Goal: Book appointment/travel/reservation

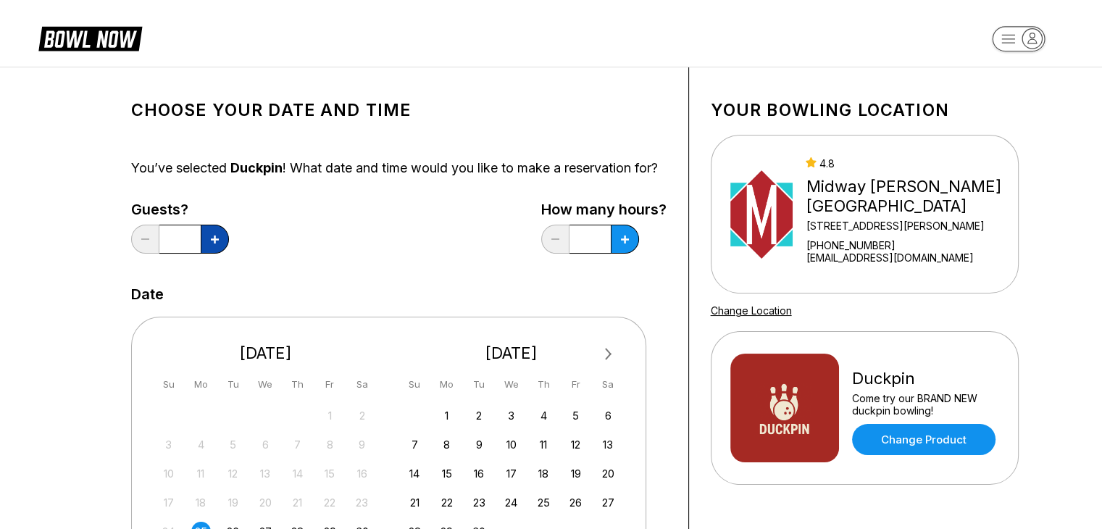
click at [222, 254] on button at bounding box center [215, 239] width 28 height 29
click at [152, 254] on button at bounding box center [145, 239] width 28 height 29
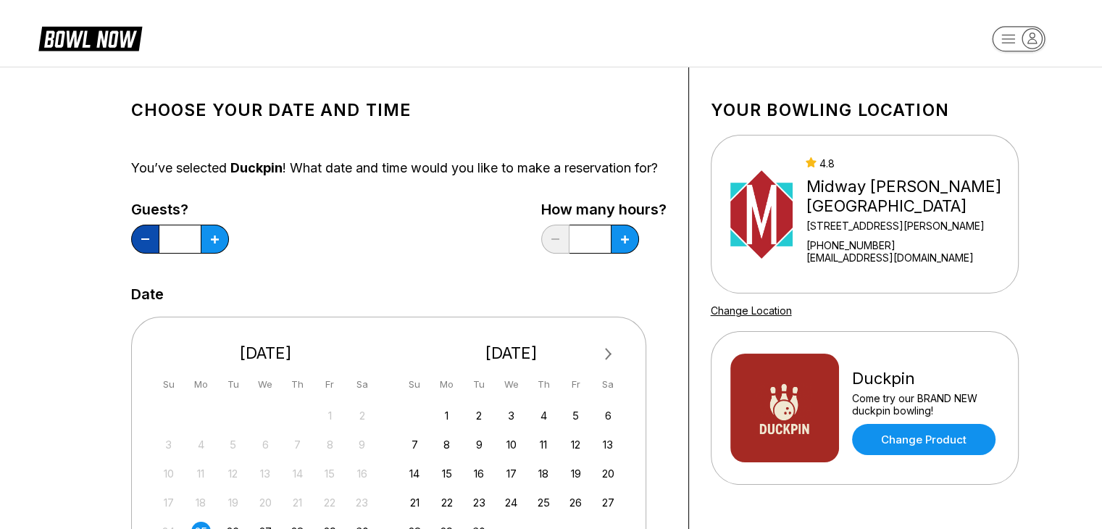
type input "*"
click at [229, 254] on button at bounding box center [215, 239] width 28 height 29
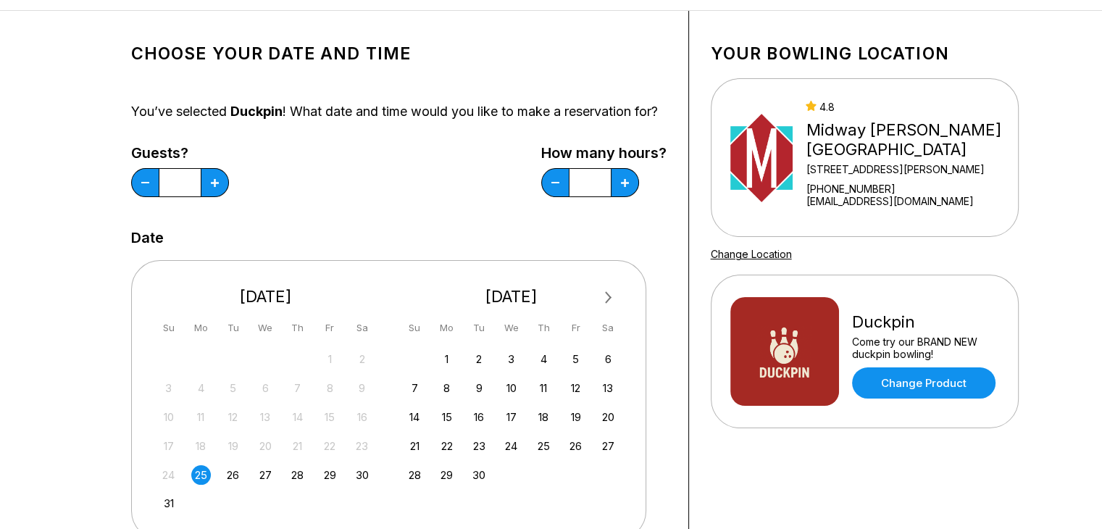
scroll to position [72, 0]
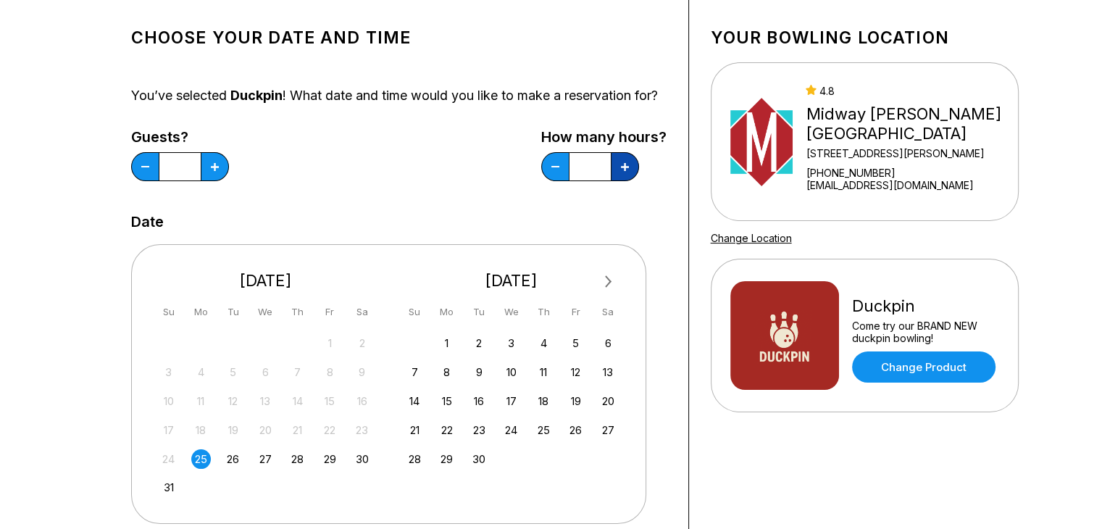
click at [229, 181] on button at bounding box center [215, 166] width 28 height 29
type input "*"
click at [264, 469] on div "27" at bounding box center [266, 459] width 20 height 20
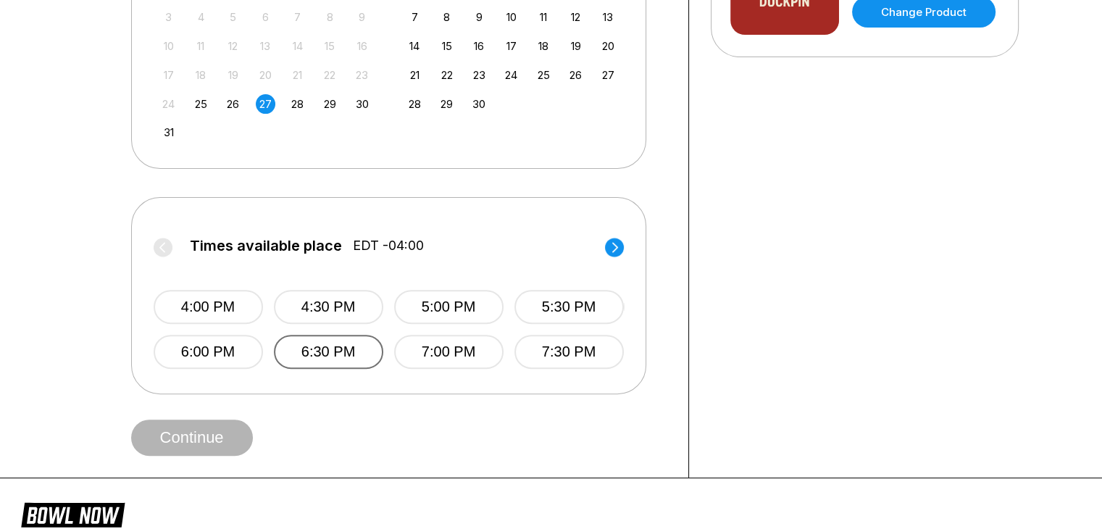
scroll to position [435, 0]
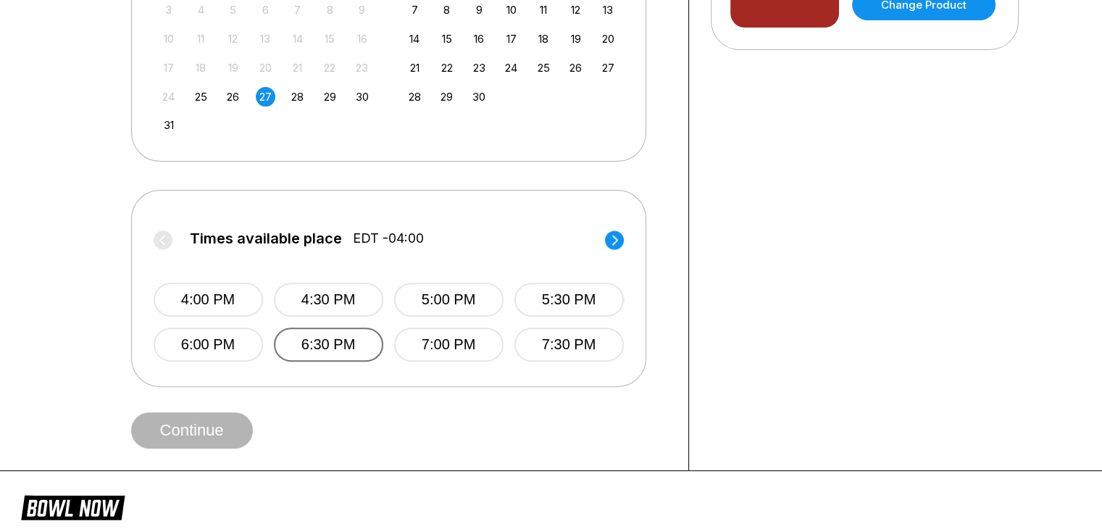
click at [323, 361] on button "6:30 PM" at bounding box center [328, 344] width 109 height 34
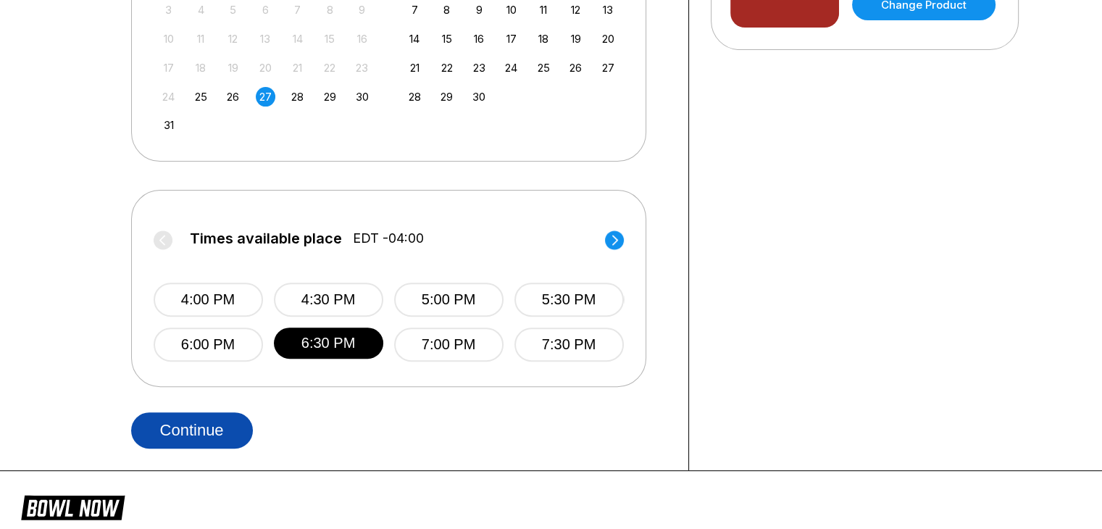
click at [224, 448] on button "Continue" at bounding box center [192, 430] width 122 height 36
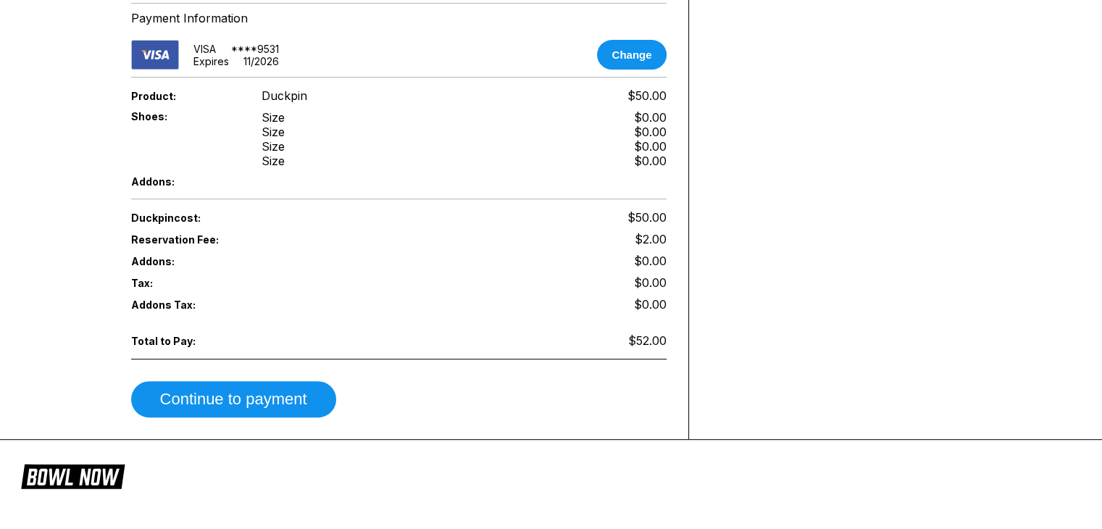
scroll to position [652, 0]
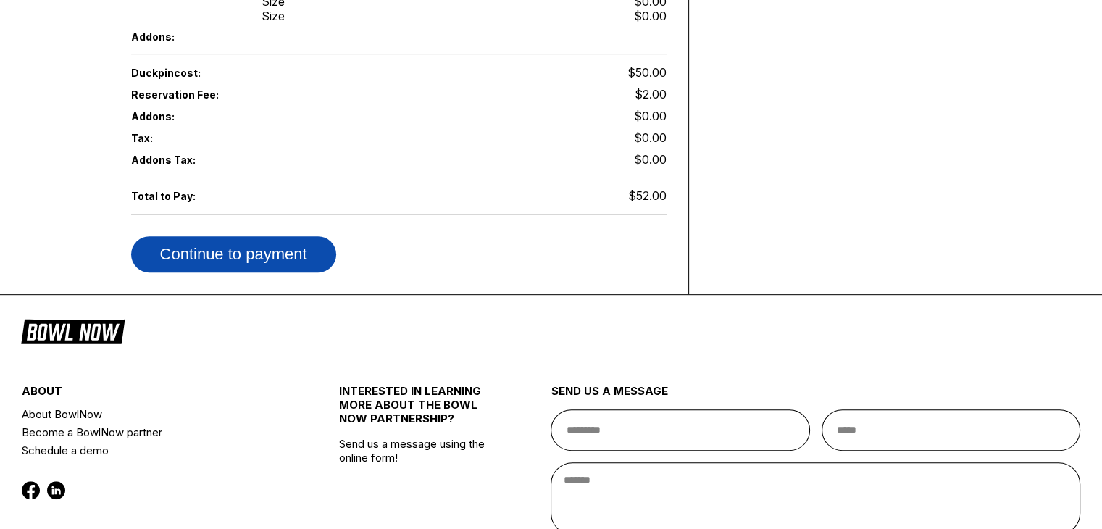
click at [280, 243] on button "Continue to payment" at bounding box center [233, 254] width 205 height 36
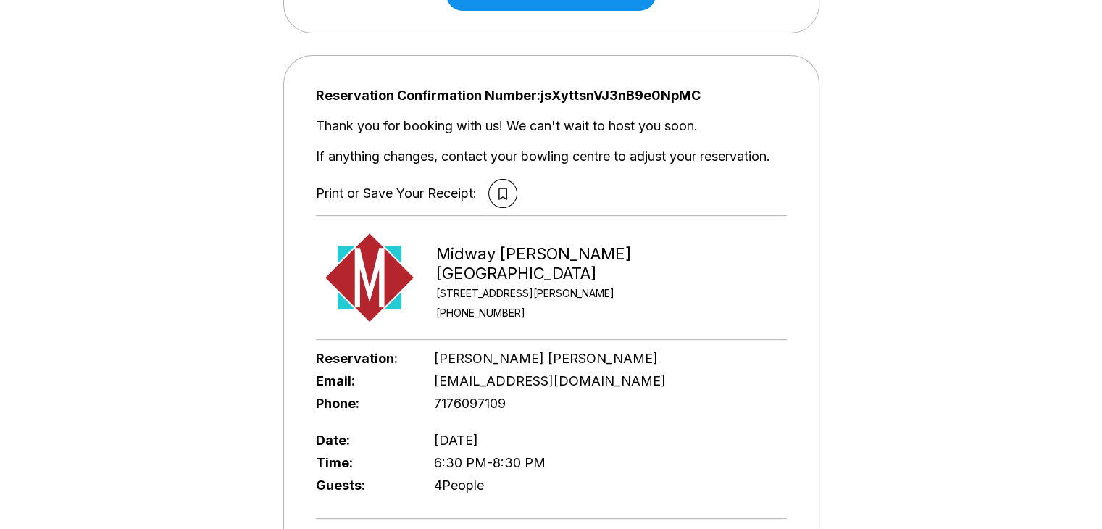
scroll to position [290, 0]
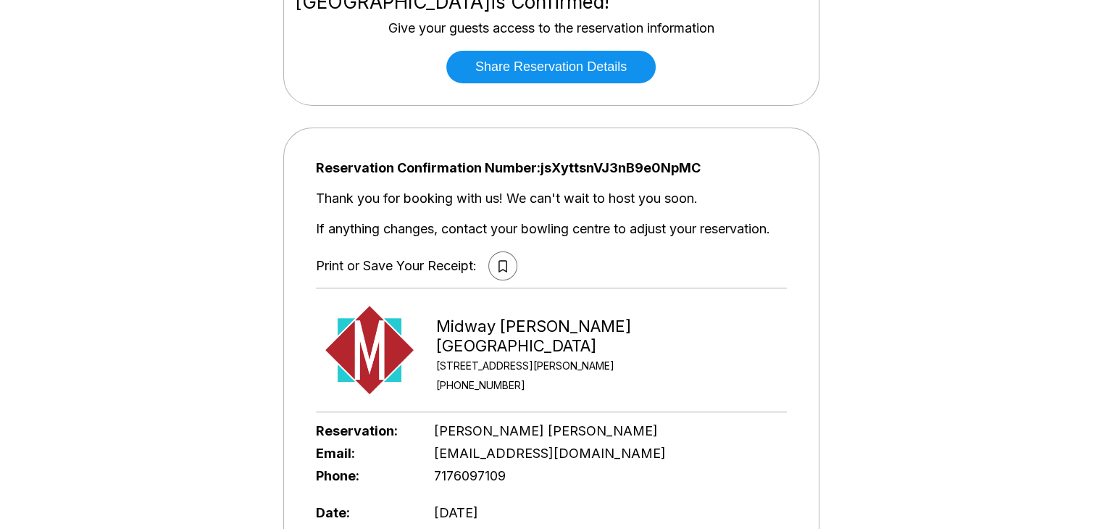
click at [507, 260] on icon at bounding box center [502, 266] width 9 height 12
